Goal: Find specific page/section: Locate a particular part of the current website

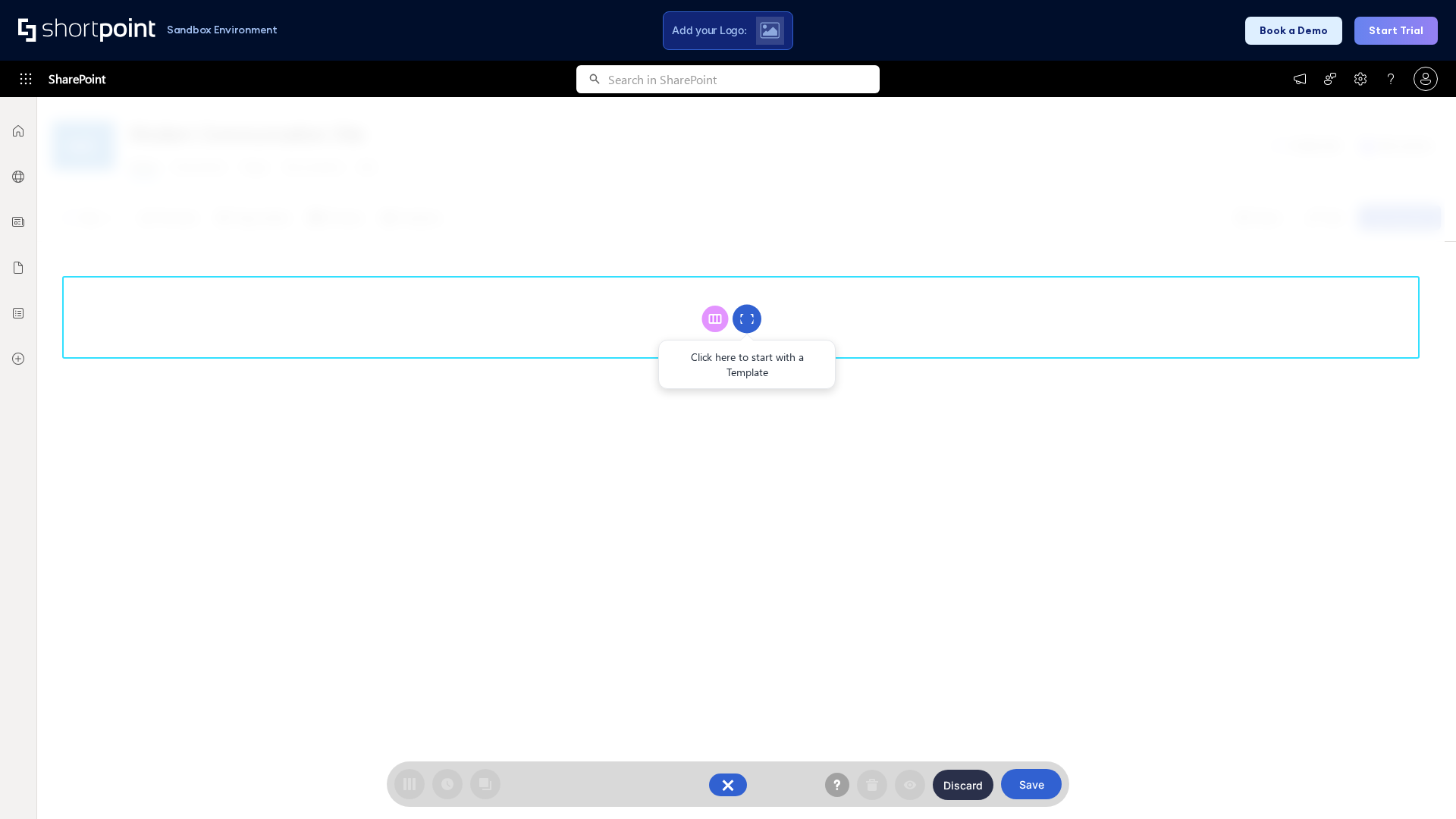
click at [747, 319] on circle at bounding box center [747, 320] width 29 height 29
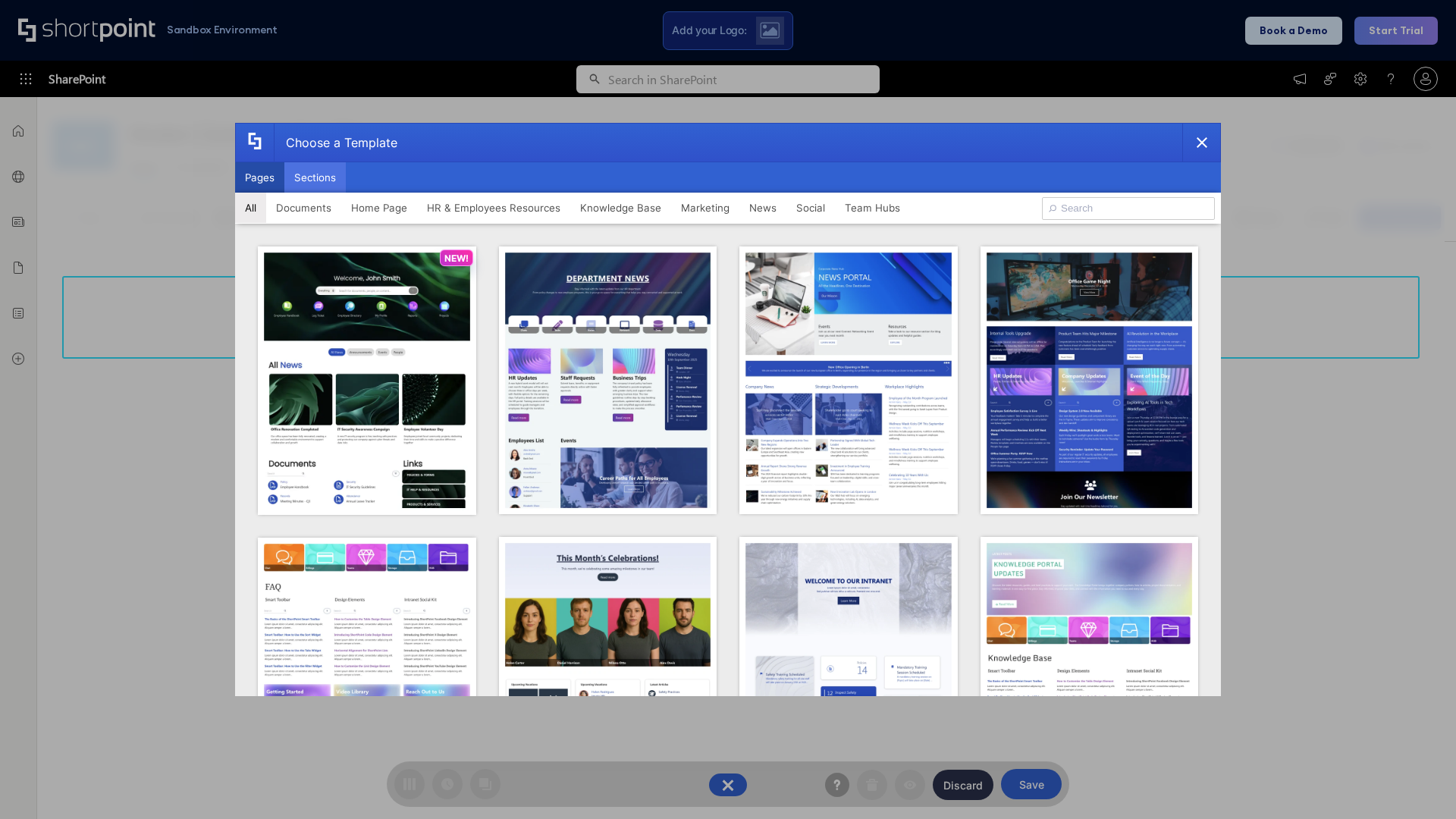
click at [315, 177] on button "Sections" at bounding box center [315, 177] width 62 height 30
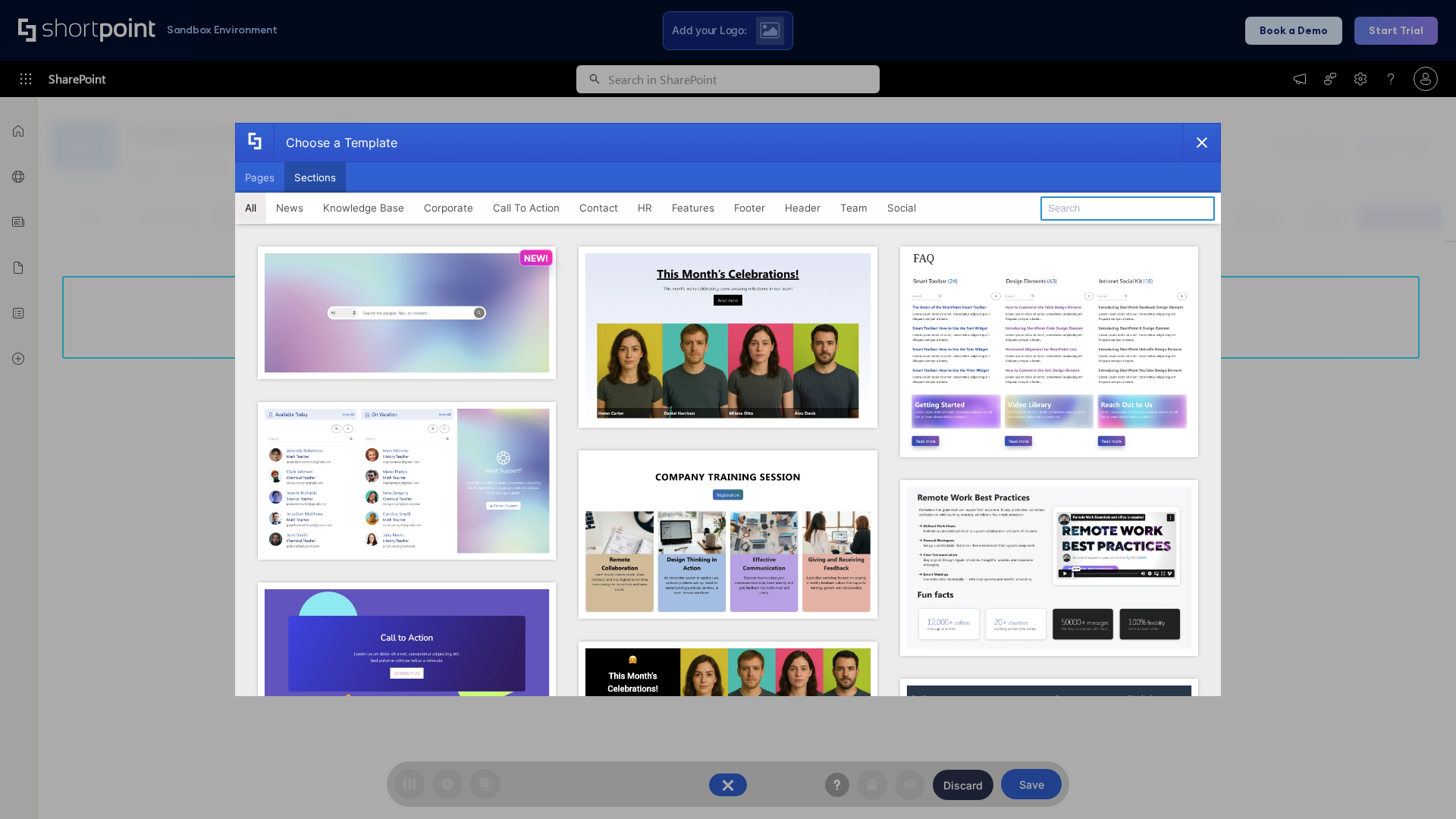
type input "Team Dashboard 2"
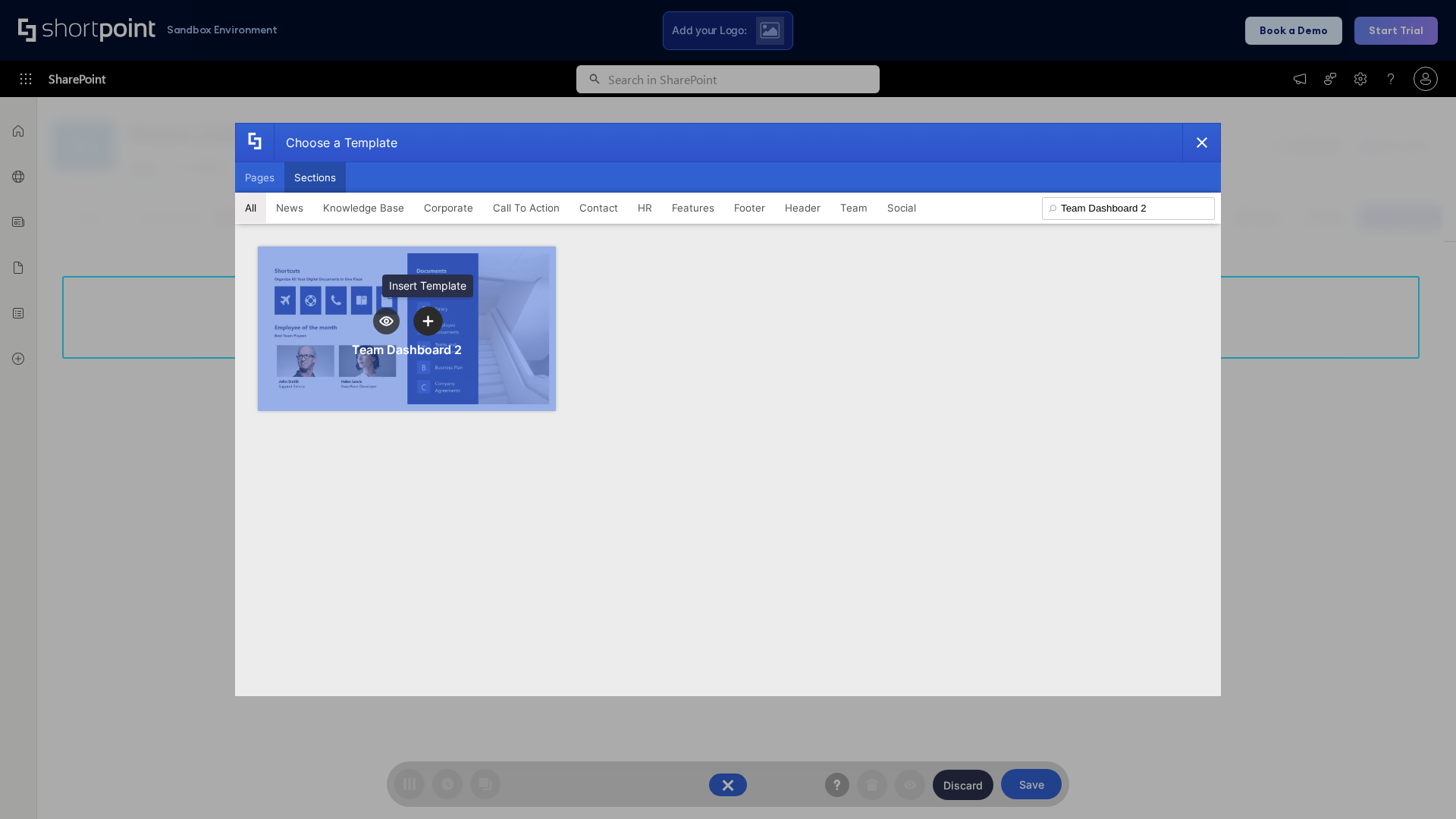
click at [428, 320] on icon "template selector" at bounding box center [428, 320] width 10 height 10
